Goal: Task Accomplishment & Management: Complete application form

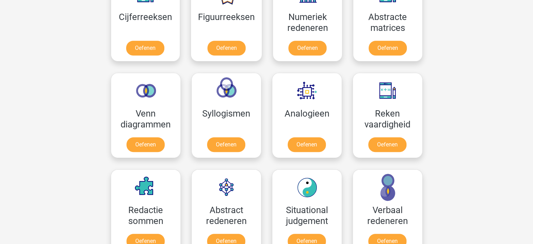
scroll to position [350, 0]
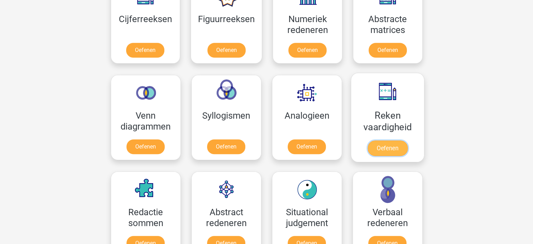
click at [394, 141] on link "Oefenen" at bounding box center [387, 147] width 40 height 15
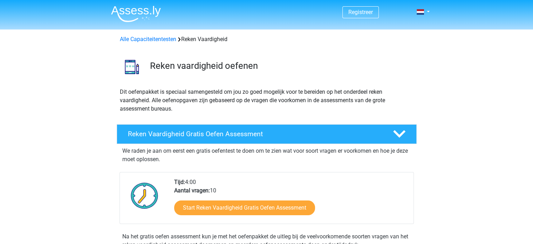
click at [153, 11] on img at bounding box center [136, 14] width 50 height 16
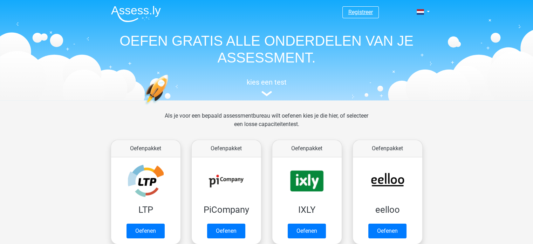
click at [366, 11] on link "Registreer" at bounding box center [360, 12] width 25 height 7
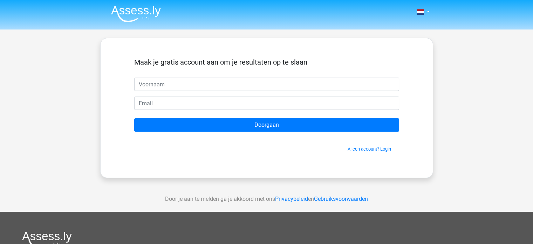
click at [192, 86] on input "text" at bounding box center [266, 83] width 265 height 13
type input "[PERSON_NAME]"
click at [138, 170] on div "Maak je gratis account aan om je resultaten op te slaan Sylvester Doorgaan Al e…" at bounding box center [266, 108] width 333 height 140
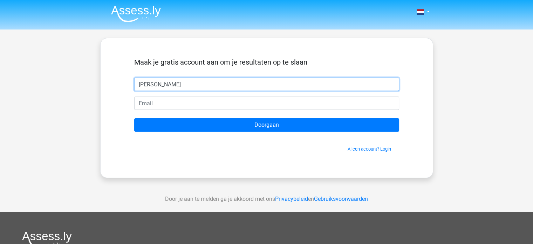
click at [173, 81] on input "[PERSON_NAME]" at bounding box center [266, 83] width 265 height 13
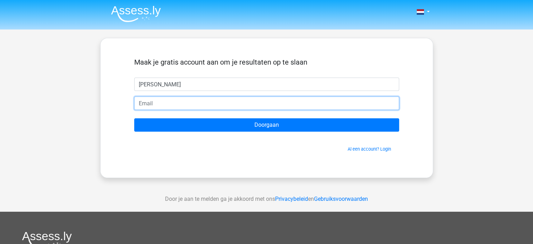
click at [164, 103] on input "email" at bounding box center [266, 102] width 265 height 13
type input "[EMAIL_ADDRESS][DOMAIN_NAME]"
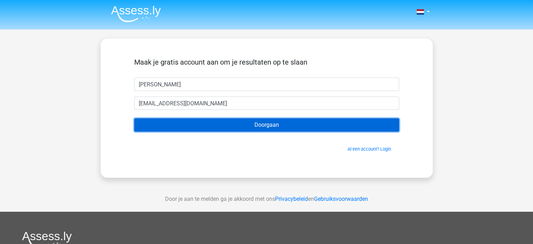
click at [199, 122] on input "Doorgaan" at bounding box center [266, 124] width 265 height 13
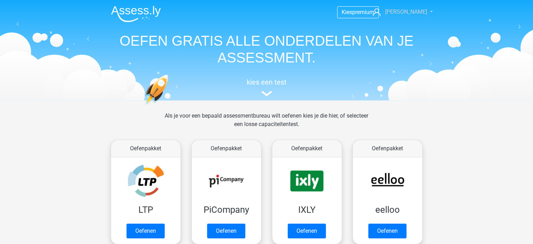
click at [414, 12] on span "[PERSON_NAME]" at bounding box center [406, 11] width 42 height 7
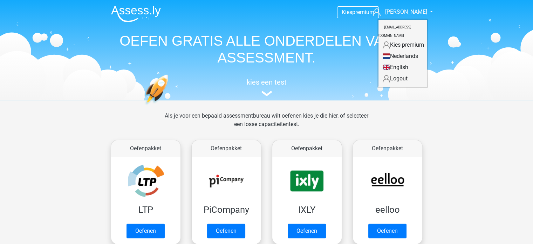
click at [404, 50] on link "Nederlands" at bounding box center [403, 55] width 48 height 11
